Goal: Task Accomplishment & Management: Use online tool/utility

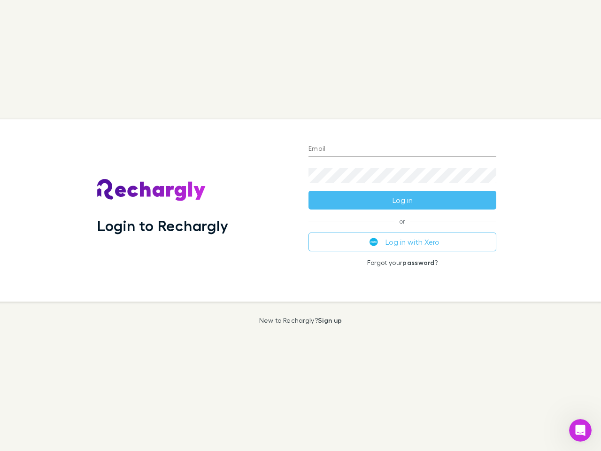
click at [301, 225] on div "Login to Rechargly" at bounding box center [195, 210] width 211 height 182
click at [402, 149] on input "Email" at bounding box center [402, 149] width 188 height 15
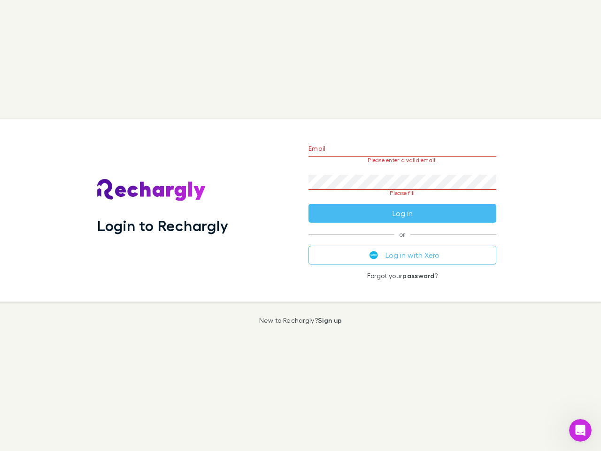
click at [402, 200] on form "Email Please enter a valid email. Password Please fill Log in" at bounding box center [402, 178] width 188 height 88
click at [402, 242] on div "Email Please enter a valid email. Password Please fill Log in or Log in with Xe…" at bounding box center [402, 210] width 203 height 182
click at [580, 430] on icon "Open Intercom Messenger" at bounding box center [580, 430] width 15 height 15
